Goal: Information Seeking & Learning: Find specific fact

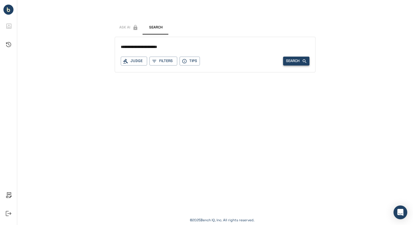
type input "**********"
click at [297, 59] on button "Search" at bounding box center [296, 61] width 26 height 9
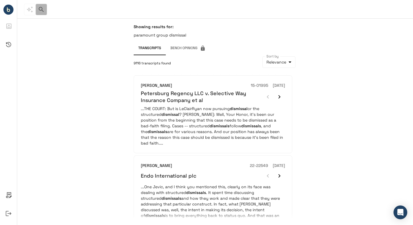
click at [40, 9] on icon "button" at bounding box center [41, 9] width 7 height 7
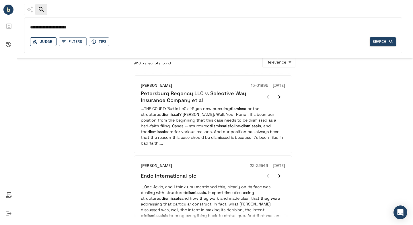
click at [49, 42] on div "Judge" at bounding box center [43, 41] width 26 height 9
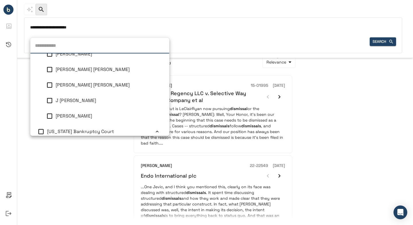
scroll to position [104, 0]
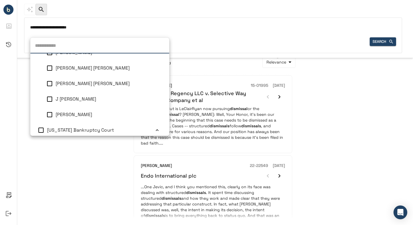
click at [69, 87] on li "[PERSON_NAME] [PERSON_NAME]" at bounding box center [99, 83] width 139 height 15
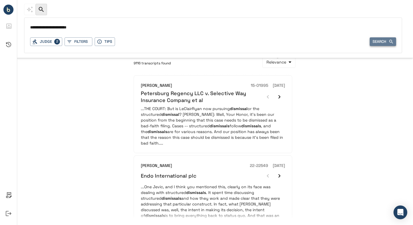
click at [375, 41] on button "Search" at bounding box center [383, 41] width 26 height 9
